Goal: Task Accomplishment & Management: Manage account settings

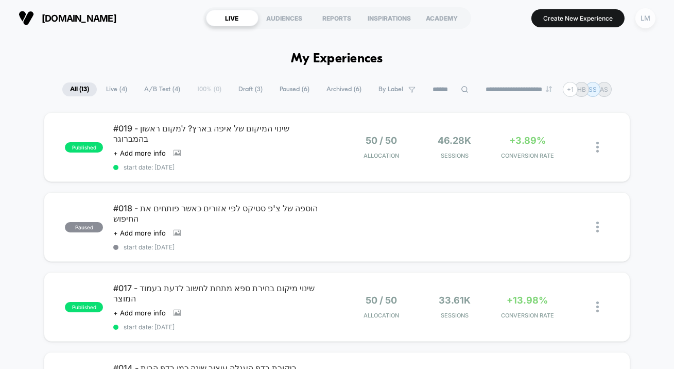
click at [638, 17] on div "LM" at bounding box center [646, 18] width 20 height 20
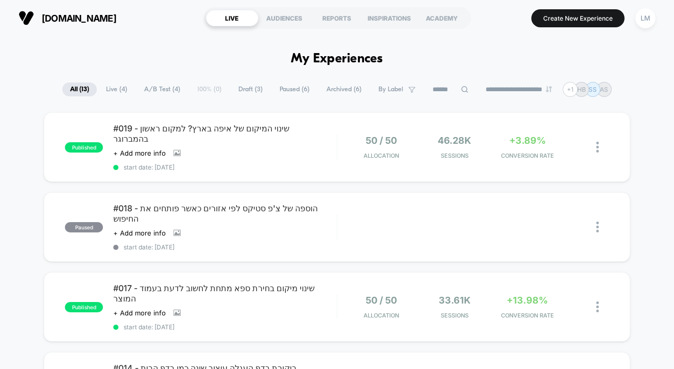
click at [249, 84] on span "Draft ( 3 )" at bounding box center [251, 89] width 40 height 14
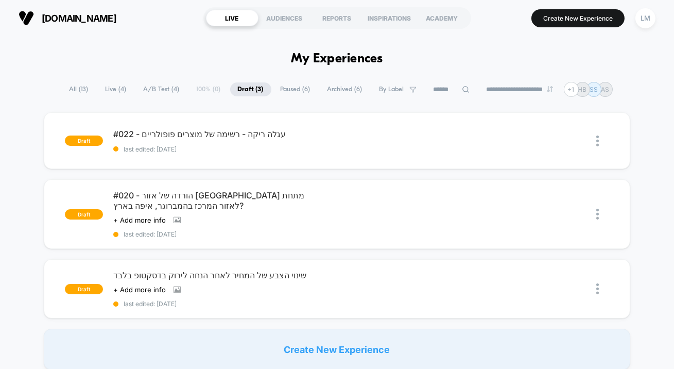
click at [287, 90] on span "Paused ( 6 )" at bounding box center [295, 89] width 45 height 14
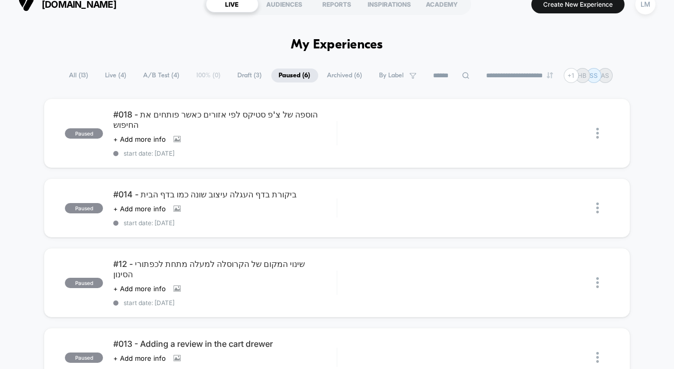
scroll to position [20, 0]
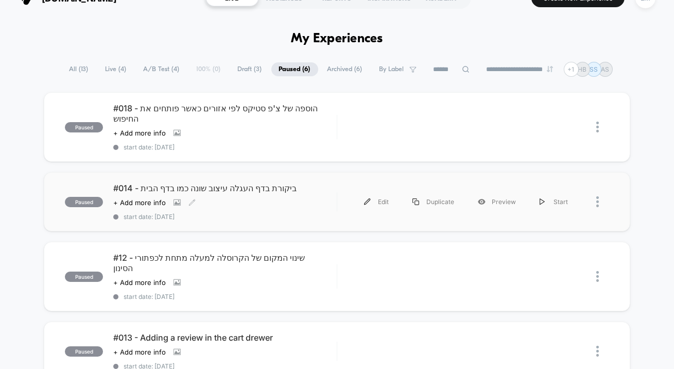
click at [259, 183] on span "#014 - ביקורת בדף העגלה עיצוב שונה כמו בדף הבית" at bounding box center [225, 188] width 224 height 10
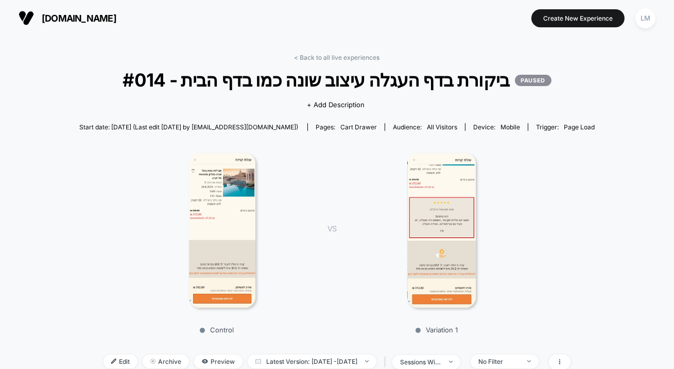
click at [383, 79] on span "#014 - ביקורת בדף העגלה עיצוב שונה כמו בדף הבית PAUSED" at bounding box center [337, 80] width 464 height 22
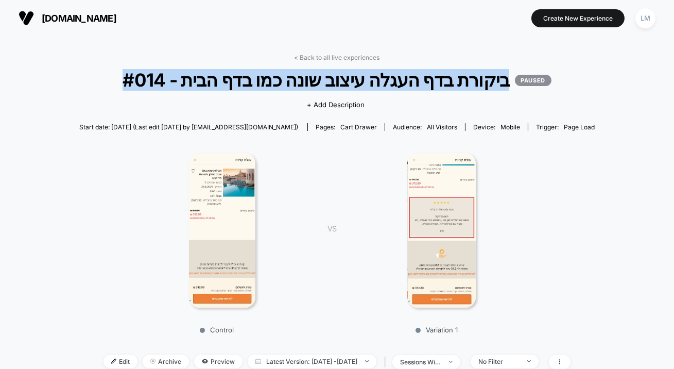
click at [383, 79] on span "#014 - ביקורת בדף העגלה עיצוב שונה כמו בדף הבית PAUSED" at bounding box center [337, 80] width 464 height 22
